Goal: Information Seeking & Learning: Learn about a topic

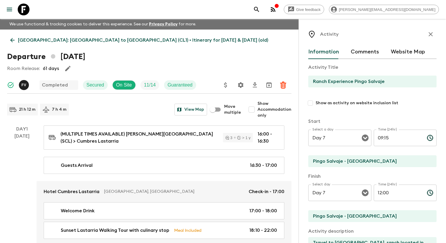
click at [9, 9] on icon "menu" at bounding box center [9, 10] width 5 height 4
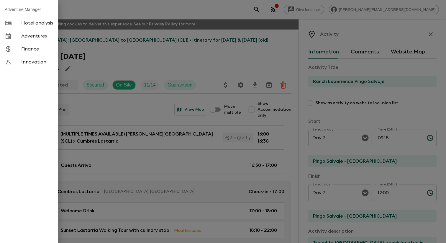
click at [28, 38] on span "Adventures" at bounding box center [37, 36] width 32 height 6
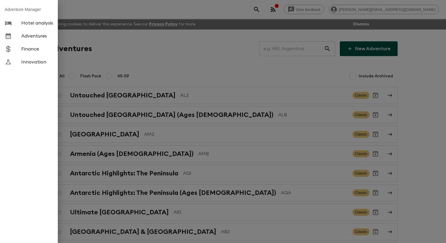
click at [130, 61] on div at bounding box center [223, 121] width 446 height 243
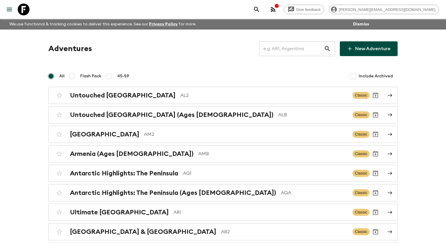
scroll to position [1271, 0]
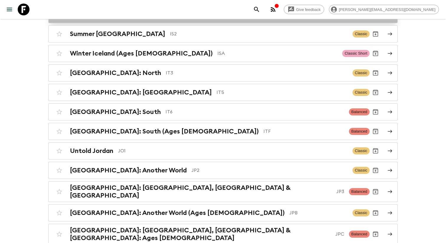
click at [167, 18] on p "IS1" at bounding box center [251, 14] width 171 height 7
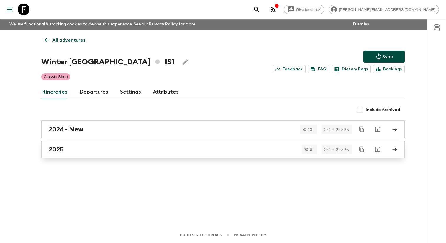
click at [83, 157] on link "2025" at bounding box center [222, 149] width 363 height 18
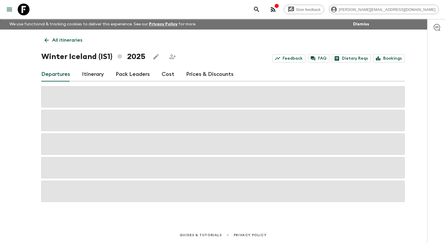
click at [93, 79] on link "Itinerary" at bounding box center [93, 74] width 22 height 14
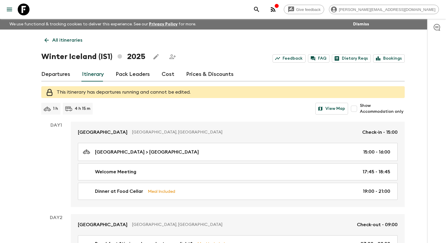
click at [355, 110] on input "Show Accommodation only" at bounding box center [354, 109] width 12 height 12
checkbox input "true"
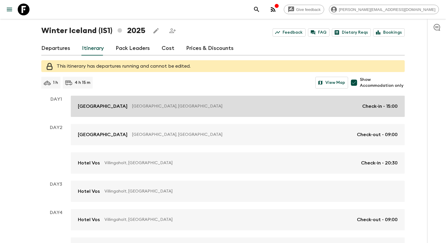
scroll to position [35, 0]
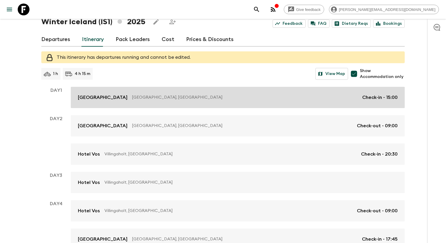
click at [172, 106] on link "Exeter Hotel Reykjavik, Iceland Check-in - 15:00" at bounding box center [238, 97] width 334 height 21
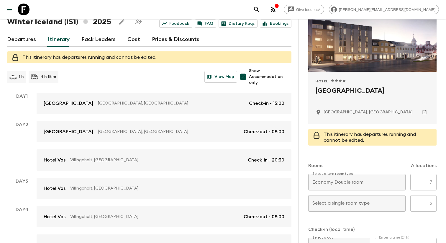
scroll to position [51, 0]
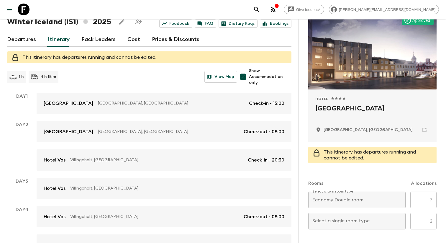
click at [424, 131] on icon at bounding box center [424, 129] width 5 height 5
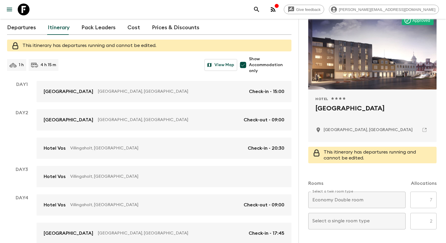
scroll to position [77, 0]
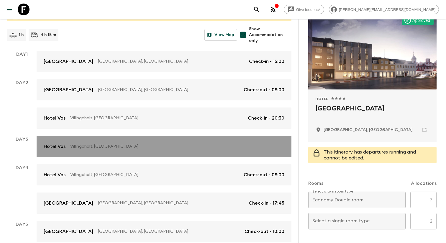
click at [137, 153] on link "Hotel Vos Villingaholt, Iceland" at bounding box center [164, 146] width 255 height 21
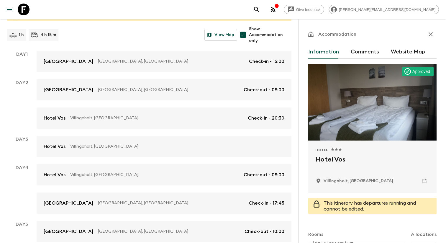
click at [422, 182] on icon at bounding box center [424, 180] width 5 height 5
click at [12, 6] on icon "menu" at bounding box center [9, 9] width 7 height 7
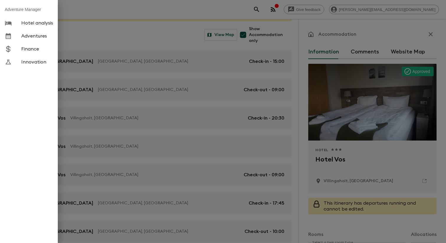
click at [38, 39] on span "Adventures" at bounding box center [37, 36] width 32 height 6
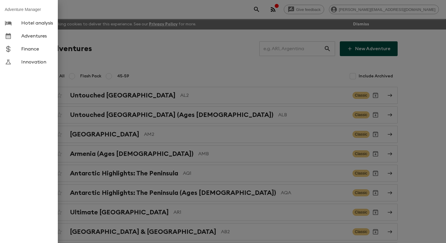
click at [133, 59] on div at bounding box center [223, 121] width 446 height 243
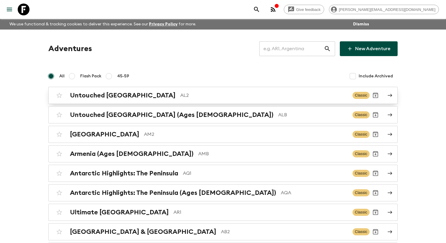
scroll to position [2396, 0]
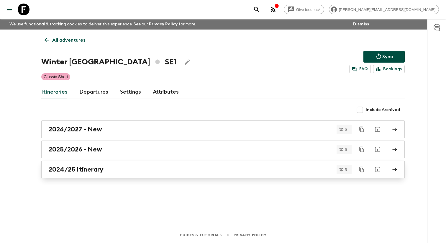
click at [95, 173] on h2 "2024/25 Itinerary" at bounding box center [76, 169] width 55 height 8
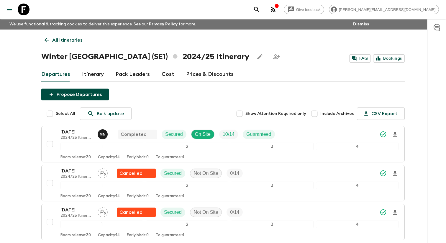
click at [95, 79] on link "Itinerary" at bounding box center [93, 74] width 22 height 14
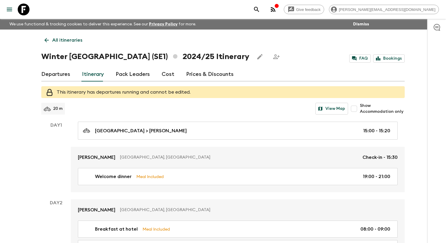
click at [356, 114] on input "Show Accommodation only" at bounding box center [354, 109] width 12 height 12
checkbox input "true"
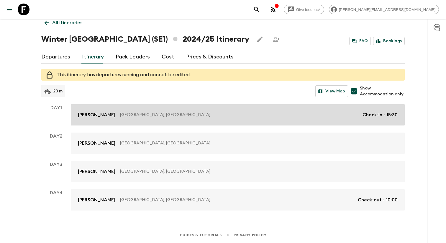
scroll to position [19, 0]
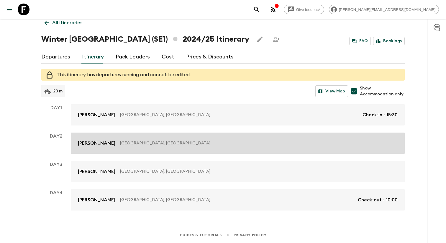
click at [212, 137] on link "Camp Ripan Kiruna, Sweden" at bounding box center [238, 142] width 334 height 21
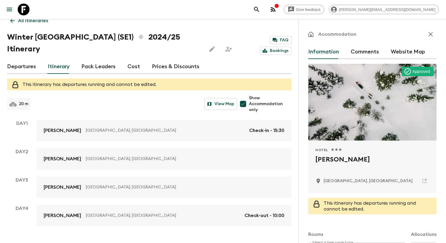
click at [422, 182] on icon at bounding box center [424, 180] width 5 height 5
click at [16, 13] on div at bounding box center [19, 9] width 25 height 17
click at [11, 11] on icon "menu" at bounding box center [9, 10] width 5 height 4
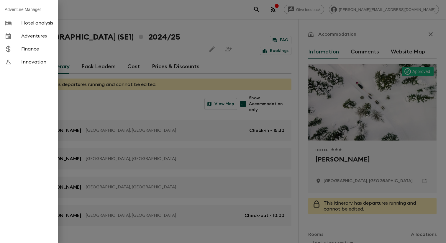
click at [36, 42] on link "Adventures" at bounding box center [29, 35] width 58 height 13
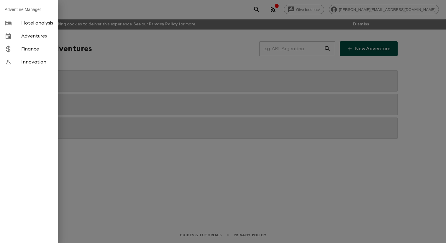
click at [119, 47] on div at bounding box center [223, 121] width 446 height 243
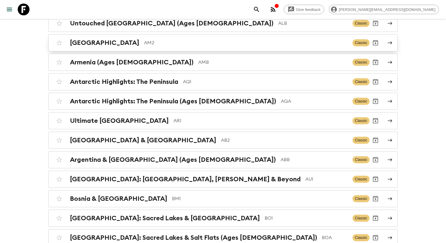
scroll to position [783, 0]
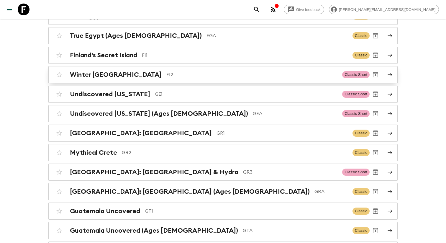
click at [166, 78] on p "FI2" at bounding box center [251, 74] width 171 height 7
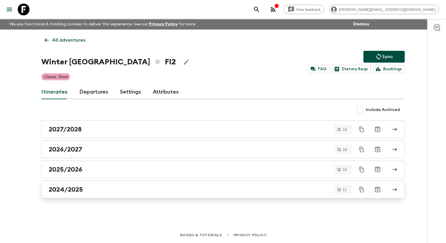
click at [76, 193] on h2 "2024/2025" at bounding box center [66, 189] width 34 height 8
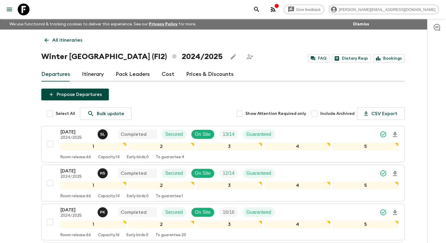
click at [84, 75] on link "Itinerary" at bounding box center [93, 74] width 22 height 14
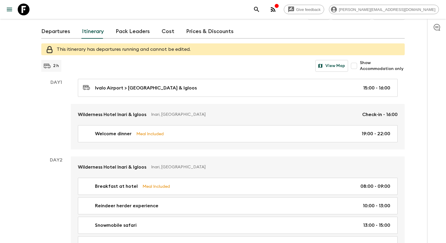
scroll to position [54, 0]
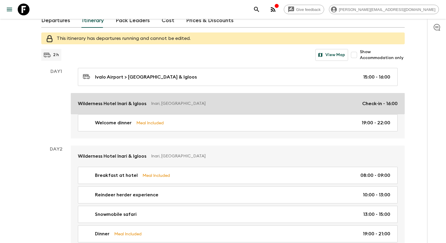
click at [184, 111] on link "Wilderness Hotel Inari & Igloos Inari, Finland Check-in - 16:00" at bounding box center [238, 103] width 334 height 21
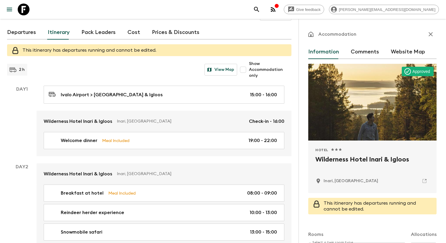
click at [424, 182] on 9 at bounding box center [424, 181] width 4 height 4
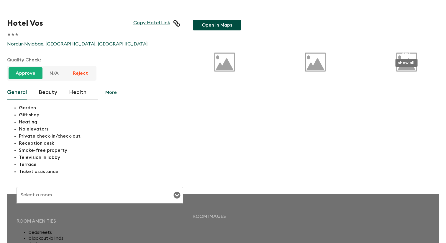
type input "Standard Double room 2 twin beds"
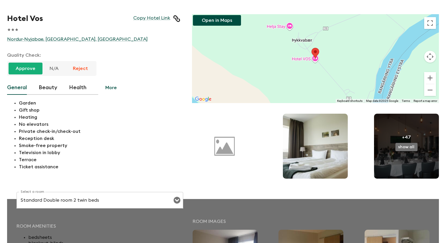
scroll to position [7, 0]
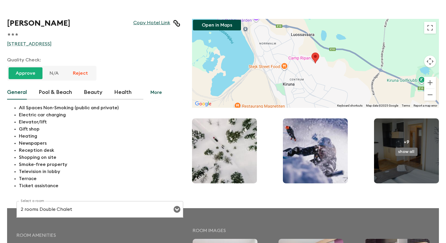
click at [149, 23] on link "Copy Hotel Link" at bounding box center [151, 23] width 37 height 7
click at [406, 150] on button "show all" at bounding box center [406, 151] width 22 height 8
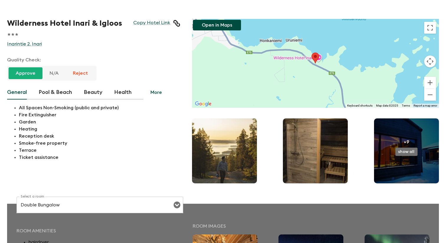
click at [406, 147] on img at bounding box center [406, 150] width 65 height 65
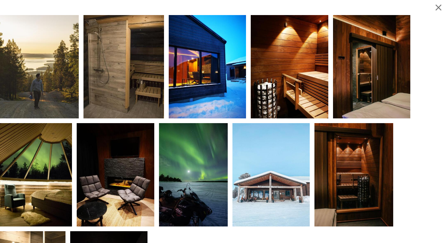
click at [433, 8] on icon "button" at bounding box center [438, 7] width 10 height 10
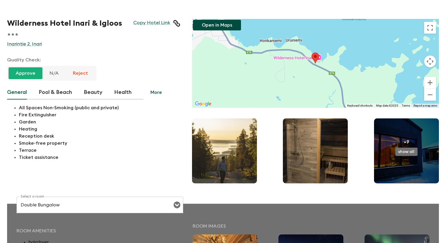
click at [410, 150] on button "show all" at bounding box center [406, 151] width 22 height 8
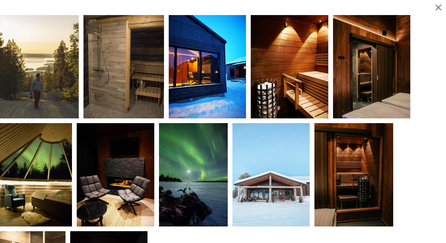
click at [435, 12] on icon "button" at bounding box center [438, 7] width 10 height 10
